Goal: Task Accomplishment & Management: Manage account settings

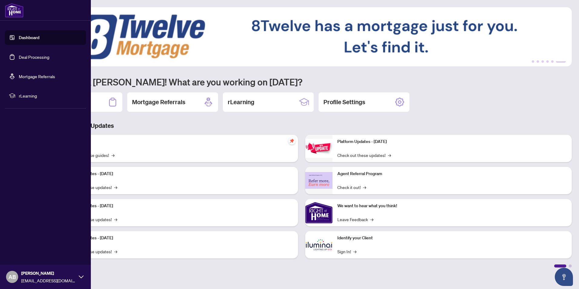
click at [37, 54] on link "Deal Processing" at bounding box center [34, 56] width 31 height 5
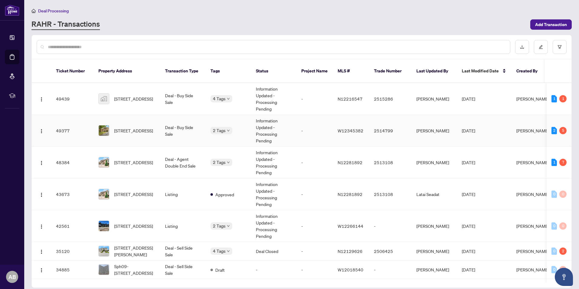
click at [131, 127] on span "[STREET_ADDRESS]" at bounding box center [133, 130] width 39 height 7
